Goal: Task Accomplishment & Management: Complete application form

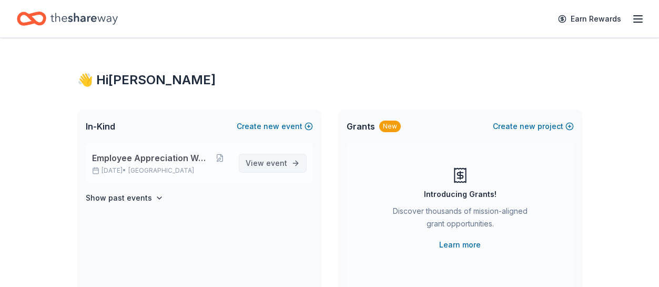
click at [275, 164] on span "event" at bounding box center [276, 162] width 21 height 9
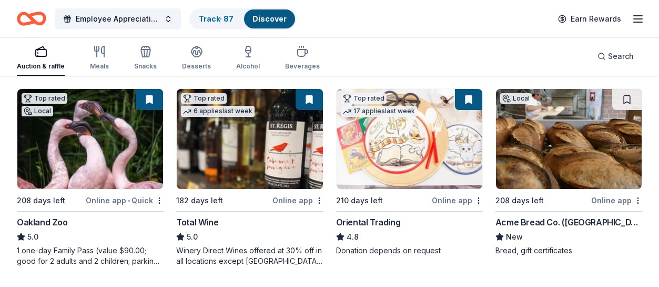
scroll to position [53, 0]
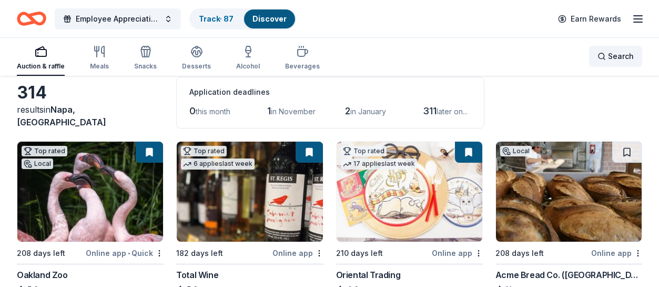
click at [617, 55] on span "Search" at bounding box center [621, 56] width 26 height 13
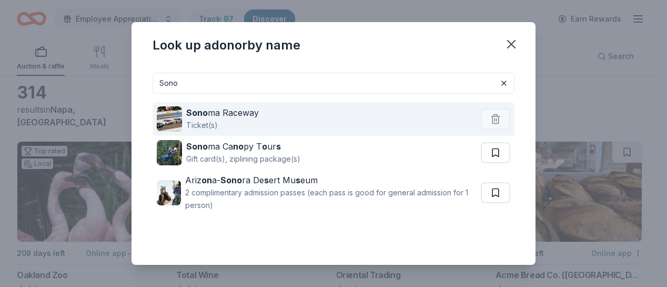
type input "Sono"
click at [285, 121] on div "Sono ma Raceway Ticket(s)" at bounding box center [319, 119] width 324 height 34
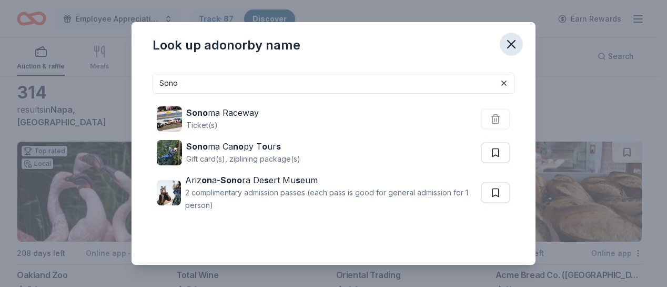
click at [512, 46] on icon "button" at bounding box center [511, 44] width 15 height 15
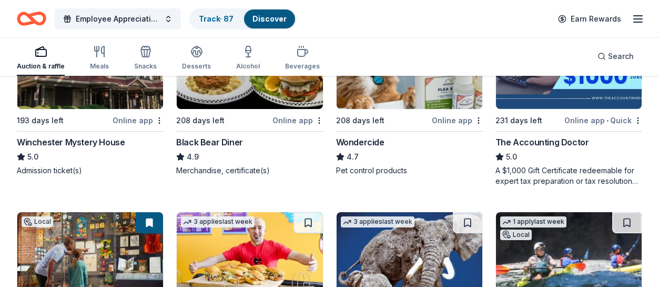
scroll to position [579, 0]
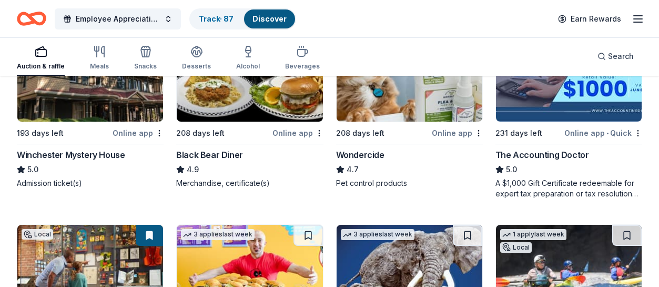
click at [296, 136] on div "Online app" at bounding box center [298, 132] width 51 height 13
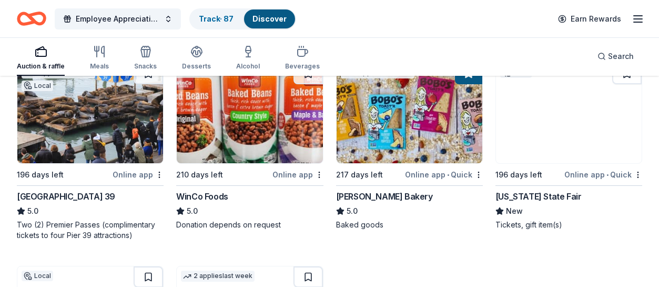
scroll to position [1402, 0]
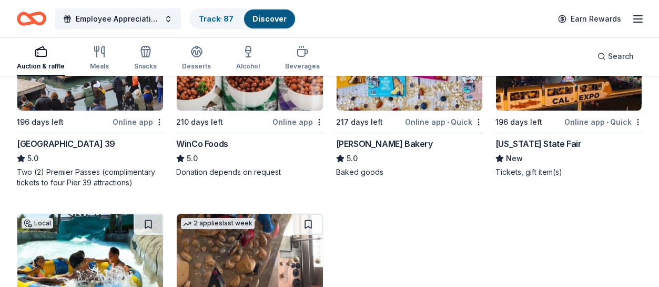
click at [88, 139] on div "San Francisco Pier 39" at bounding box center [66, 143] width 98 height 13
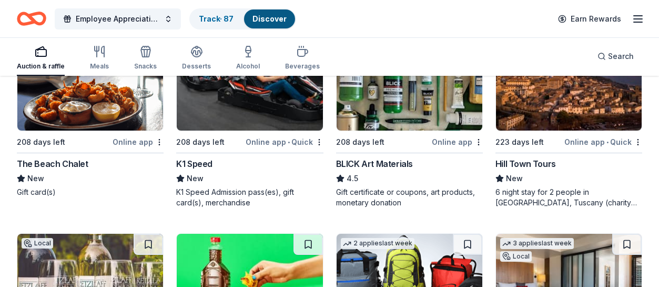
scroll to position [2197, 0]
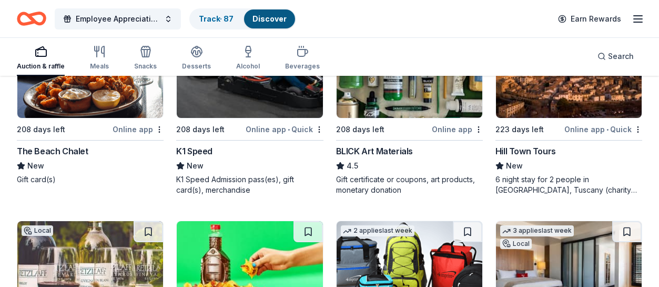
click at [73, 149] on div "The Beach Chalet" at bounding box center [53, 151] width 72 height 13
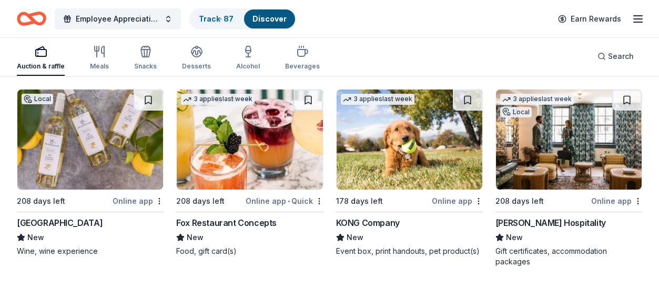
scroll to position [2991, 0]
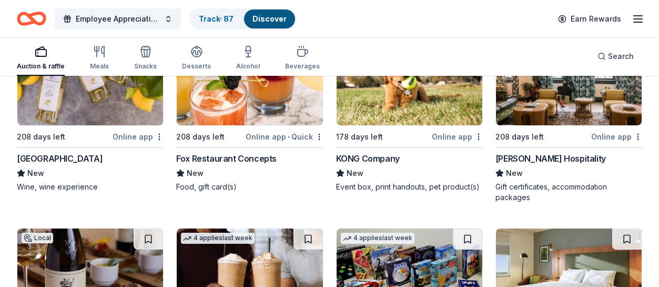
click at [87, 159] on div "Long Meadow Ranch" at bounding box center [60, 158] width 86 height 13
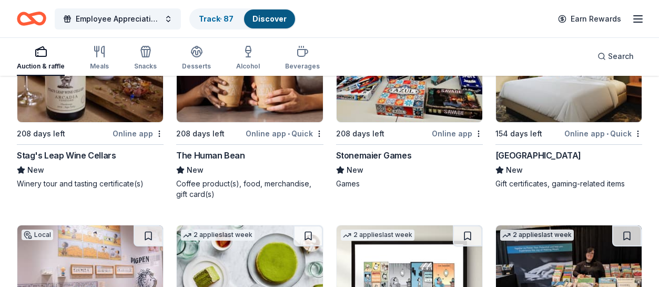
scroll to position [3202, 0]
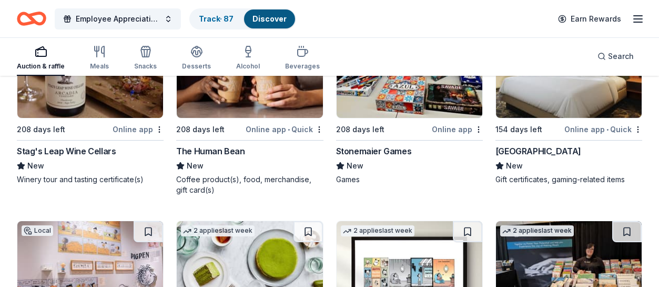
click at [91, 150] on div "Stag's Leap Wine Cellars" at bounding box center [66, 151] width 99 height 13
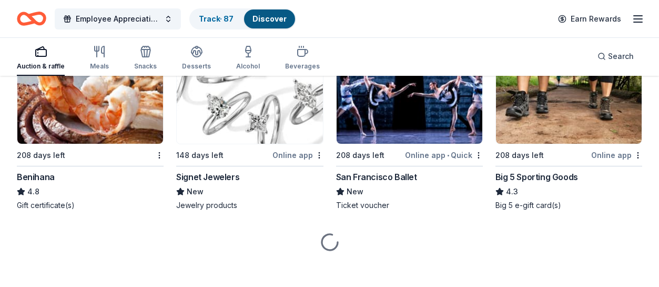
scroll to position [4991, 0]
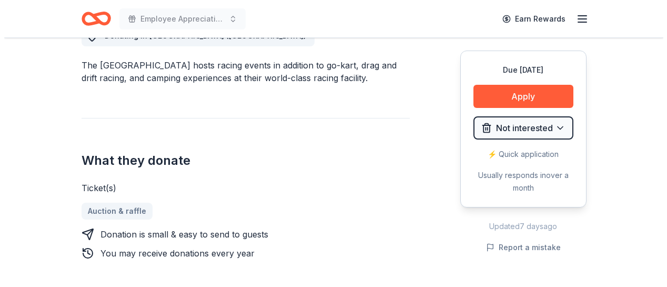
scroll to position [316, 0]
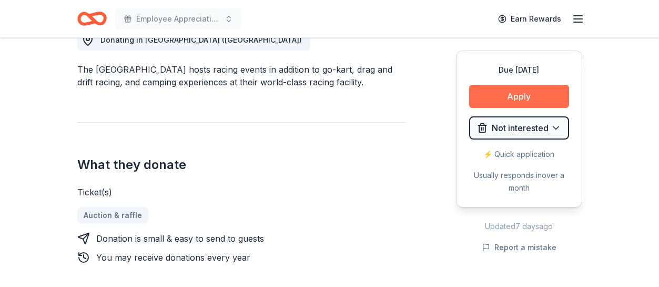
click at [518, 91] on button "Apply" at bounding box center [519, 96] width 100 height 23
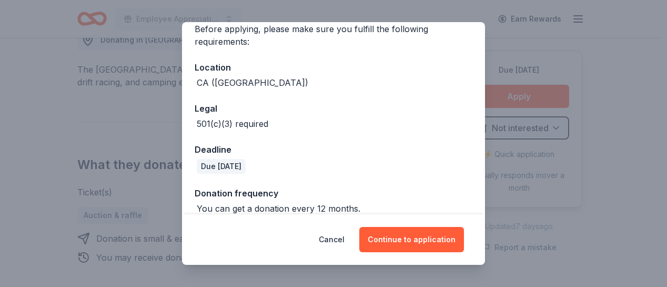
scroll to position [102, 0]
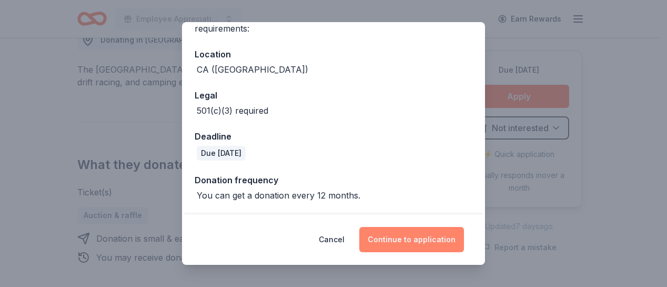
click at [428, 238] on button "Continue to application" at bounding box center [411, 239] width 105 height 25
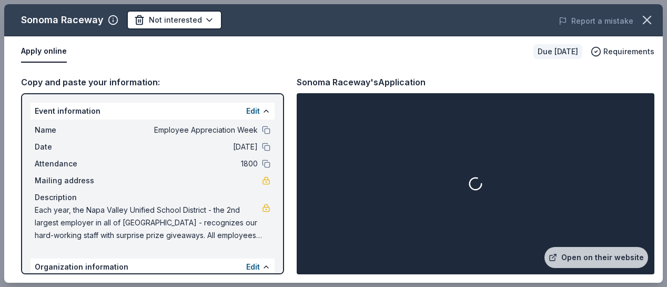
scroll to position [120, 0]
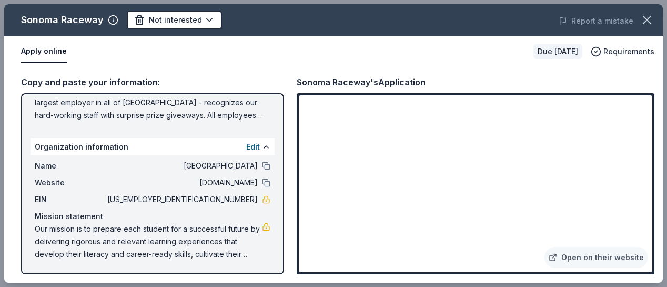
click at [477, 64] on div "Apply online Due in 208 days Requirements" at bounding box center [333, 51] width 659 height 31
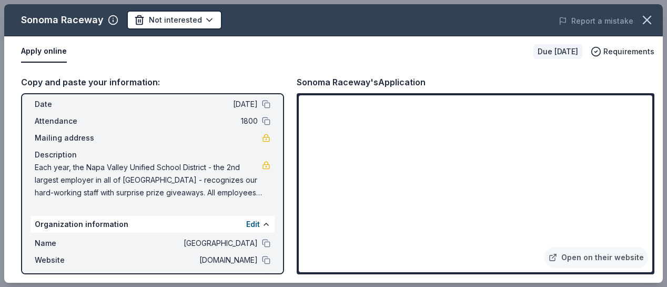
scroll to position [0, 0]
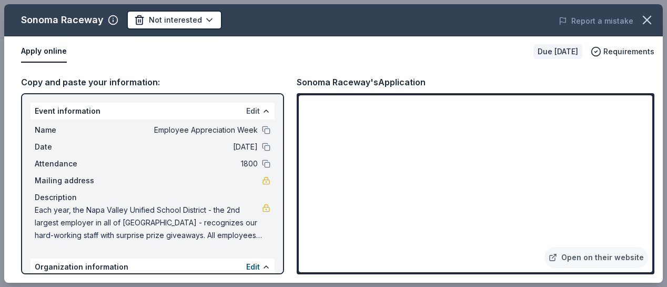
click at [246, 112] on button "Edit" at bounding box center [253, 111] width 14 height 13
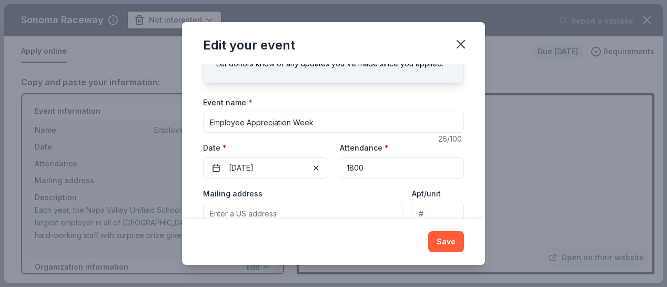
scroll to position [145, 0]
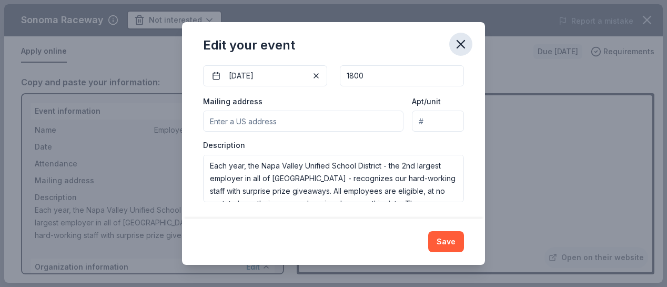
click at [458, 43] on icon "button" at bounding box center [461, 44] width 15 height 15
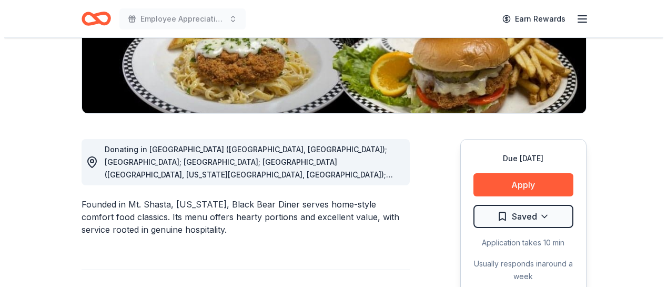
scroll to position [210, 0]
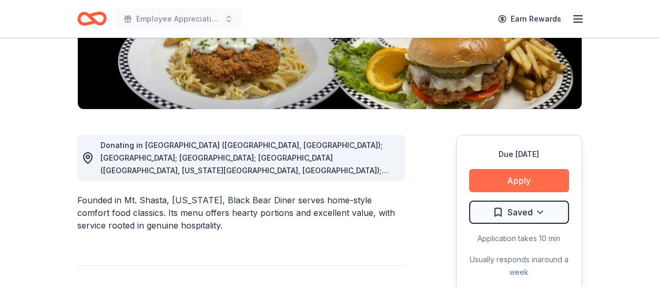
click at [519, 178] on button "Apply" at bounding box center [519, 180] width 100 height 23
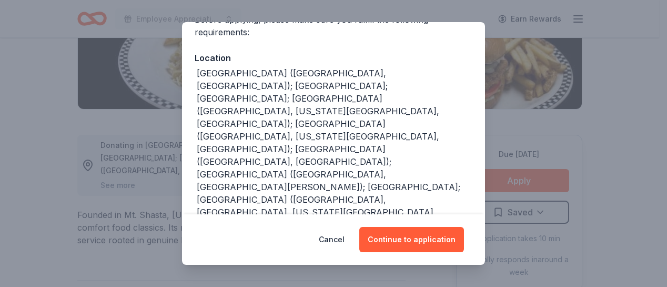
scroll to position [45, 0]
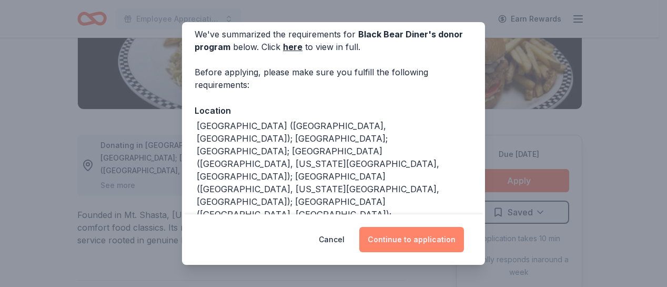
click at [436, 238] on button "Continue to application" at bounding box center [411, 239] width 105 height 25
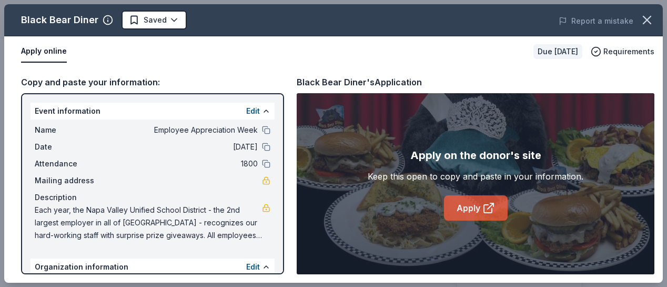
click at [462, 206] on link "Apply" at bounding box center [476, 207] width 64 height 25
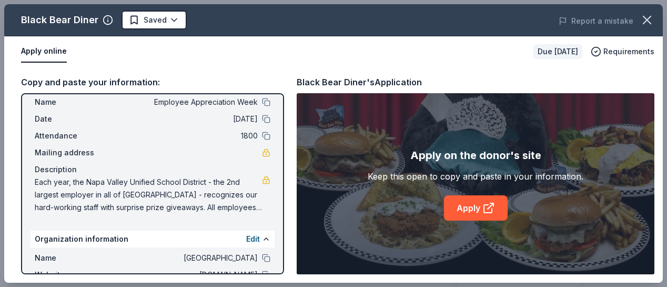
scroll to position [0, 0]
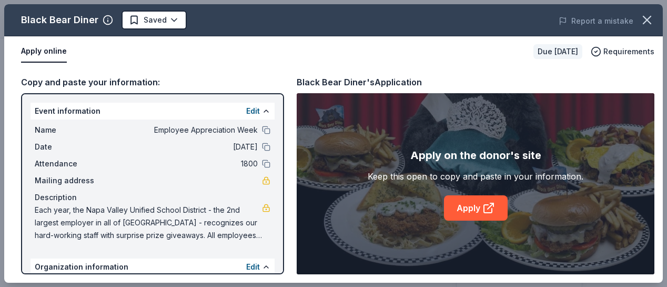
click at [440, 155] on div "Apply on the donor's site" at bounding box center [475, 155] width 131 height 17
drag, startPoint x: 35, startPoint y: 110, endPoint x: 154, endPoint y: 136, distance: 121.7
click at [154, 136] on div "Event information Edit Name Employee Appreciation Week Date 05/06/26 Attendance…" at bounding box center [153, 174] width 244 height 143
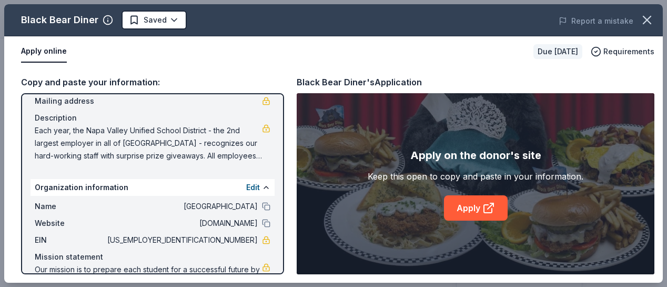
scroll to position [120, 0]
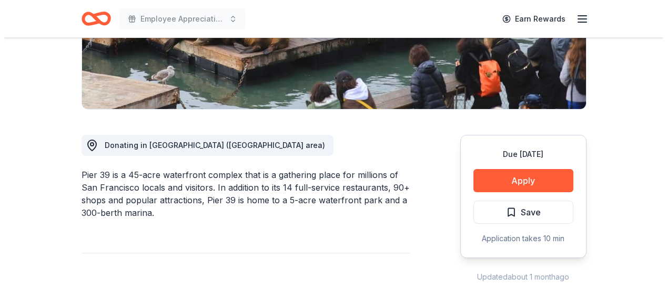
scroll to position [263, 0]
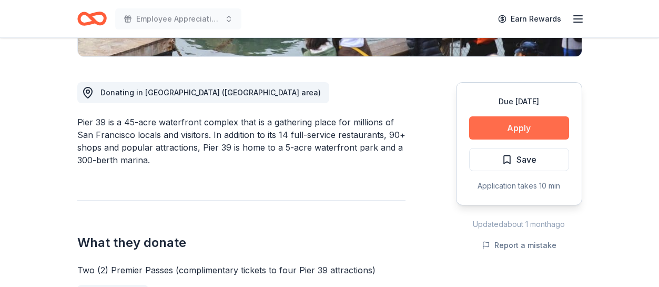
click at [494, 125] on button "Apply" at bounding box center [519, 127] width 100 height 23
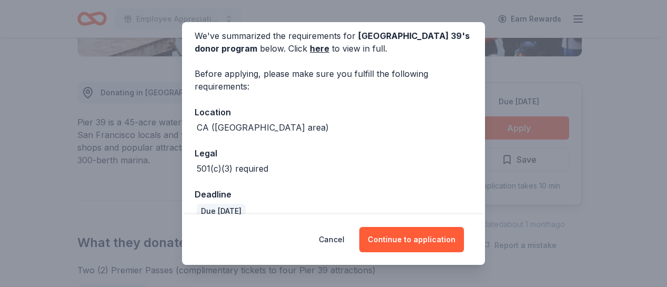
scroll to position [60, 0]
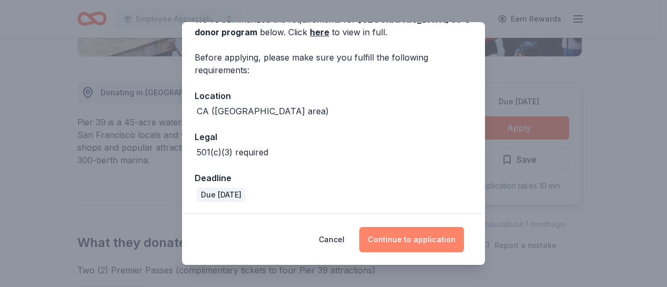
click at [430, 243] on button "Continue to application" at bounding box center [411, 239] width 105 height 25
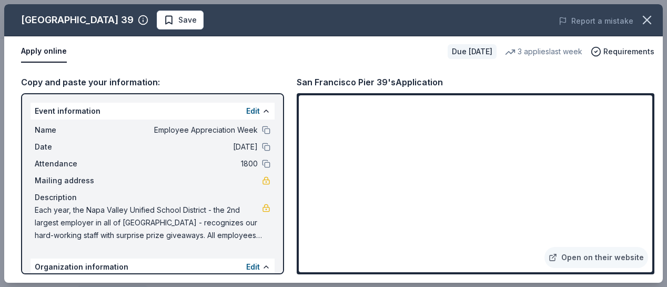
click at [39, 212] on span "Each year, the Napa Valley Unified School District - the 2nd largest employer i…" at bounding box center [148, 223] width 227 height 38
drag, startPoint x: 35, startPoint y: 209, endPoint x: 170, endPoint y: 218, distance: 136.1
click at [128, 231] on span "Each year, the Napa Valley Unified School District - the 2nd largest employer i…" at bounding box center [148, 223] width 227 height 38
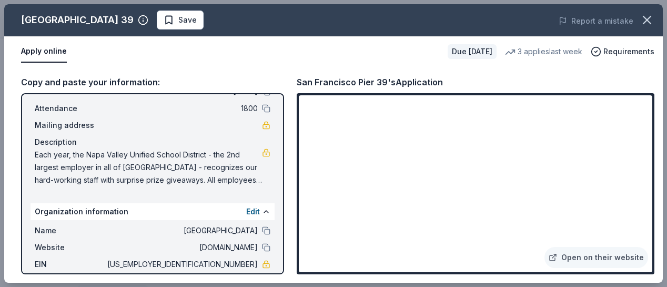
scroll to position [57, 0]
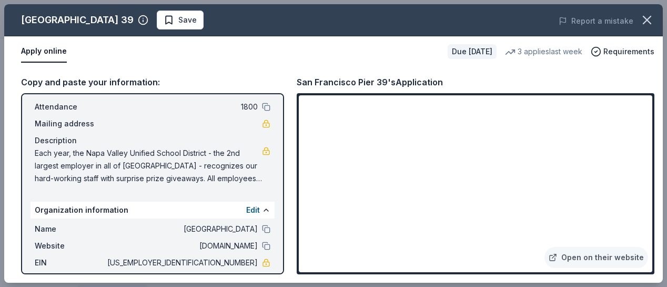
drag, startPoint x: 147, startPoint y: 160, endPoint x: 111, endPoint y: 166, distance: 36.9
click at [111, 166] on span "Each year, the Napa Valley Unified School District - the 2nd largest employer i…" at bounding box center [148, 166] width 227 height 38
drag, startPoint x: 129, startPoint y: 163, endPoint x: 61, endPoint y: 169, distance: 68.2
click at [61, 169] on span "Each year, the Napa Valley Unified School District - the 2nd largest employer i…" at bounding box center [148, 166] width 227 height 38
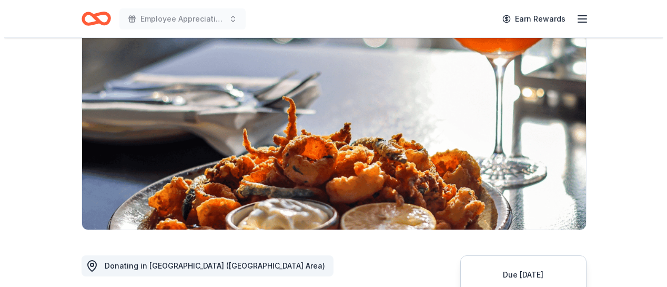
scroll to position [210, 0]
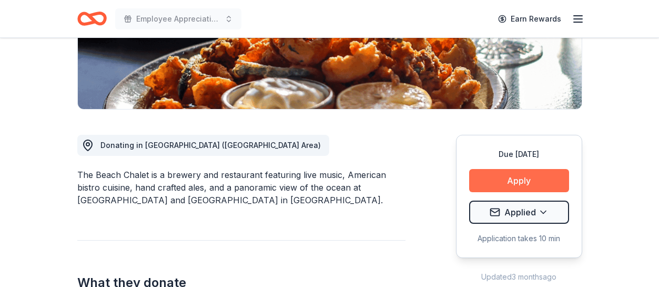
click at [546, 183] on button "Apply" at bounding box center [519, 180] width 100 height 23
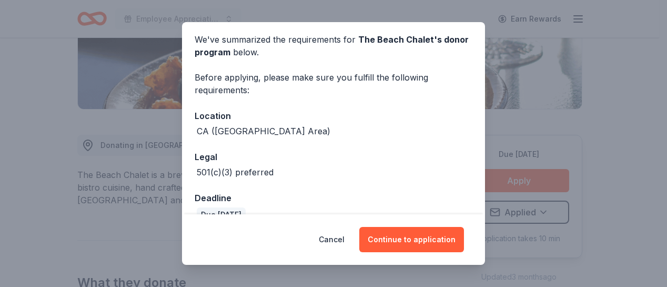
scroll to position [60, 0]
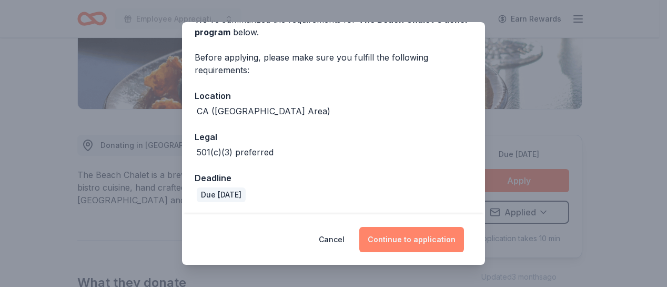
click at [421, 243] on button "Continue to application" at bounding box center [411, 239] width 105 height 25
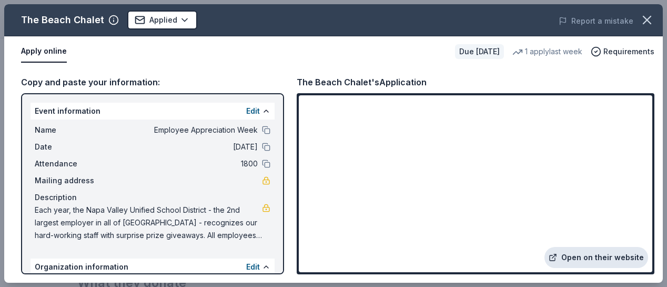
click at [617, 262] on link "Open on their website" at bounding box center [597, 257] width 104 height 21
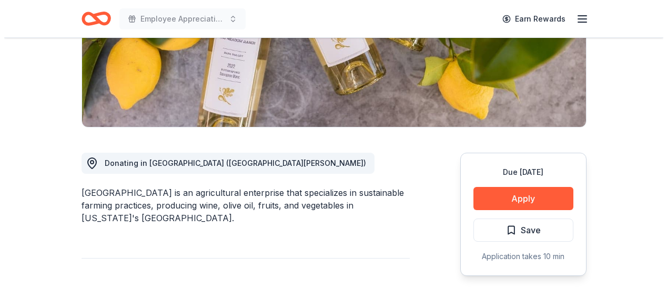
scroll to position [210, 0]
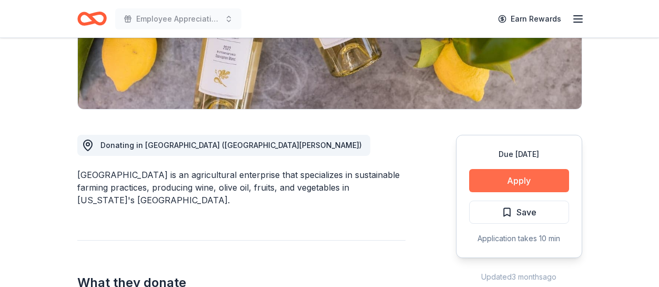
click at [499, 173] on button "Apply" at bounding box center [519, 180] width 100 height 23
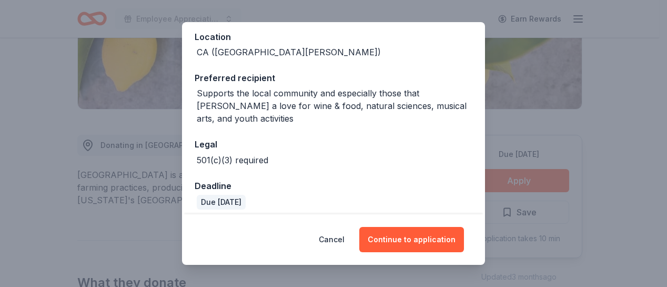
scroll to position [127, 0]
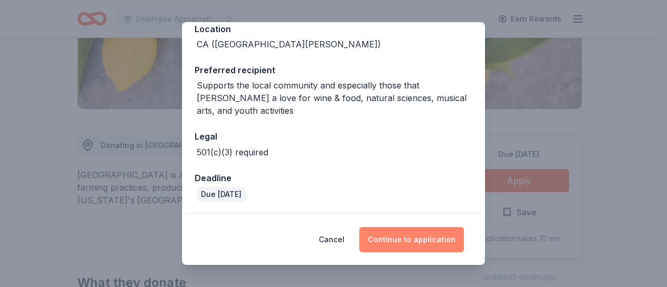
click at [440, 242] on button "Continue to application" at bounding box center [411, 239] width 105 height 25
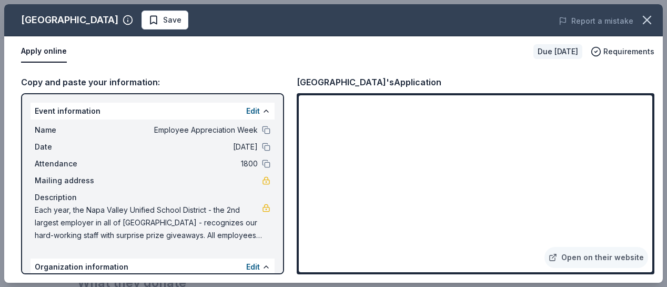
click at [644, 67] on div "Copy and paste your information: Event information Edit Name Employee Appreciat…" at bounding box center [333, 175] width 659 height 216
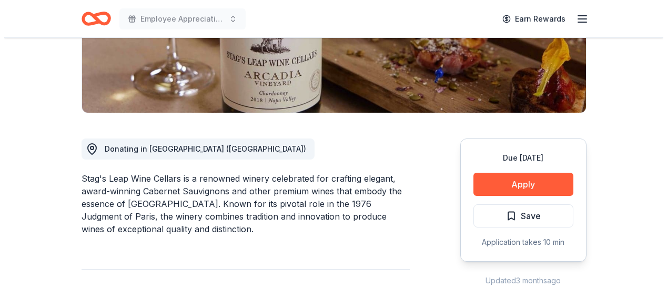
scroll to position [210, 0]
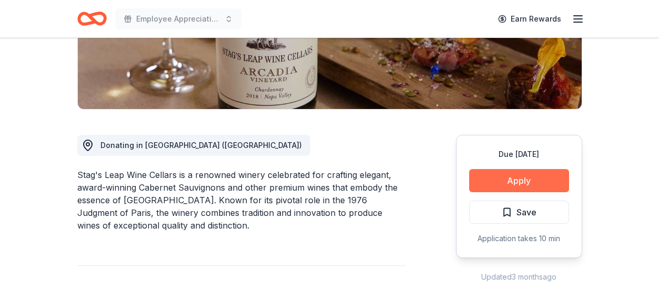
click at [516, 182] on button "Apply" at bounding box center [519, 180] width 100 height 23
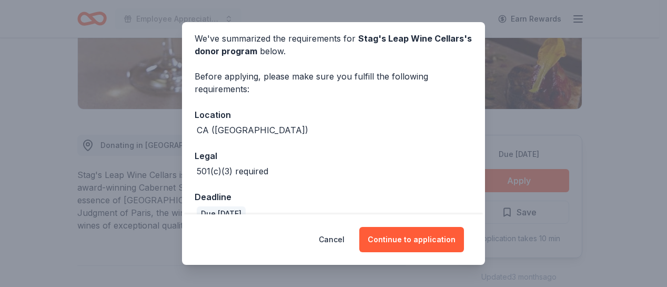
scroll to position [60, 0]
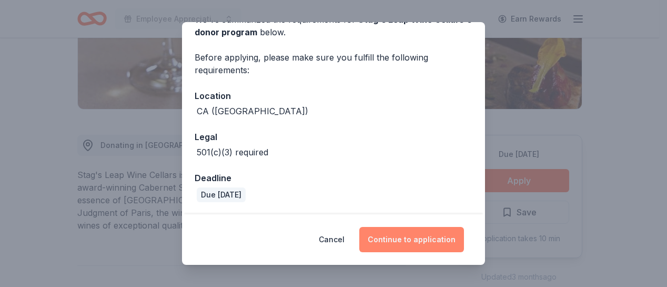
click at [451, 235] on button "Continue to application" at bounding box center [411, 239] width 105 height 25
